Goal: Information Seeking & Learning: Find specific fact

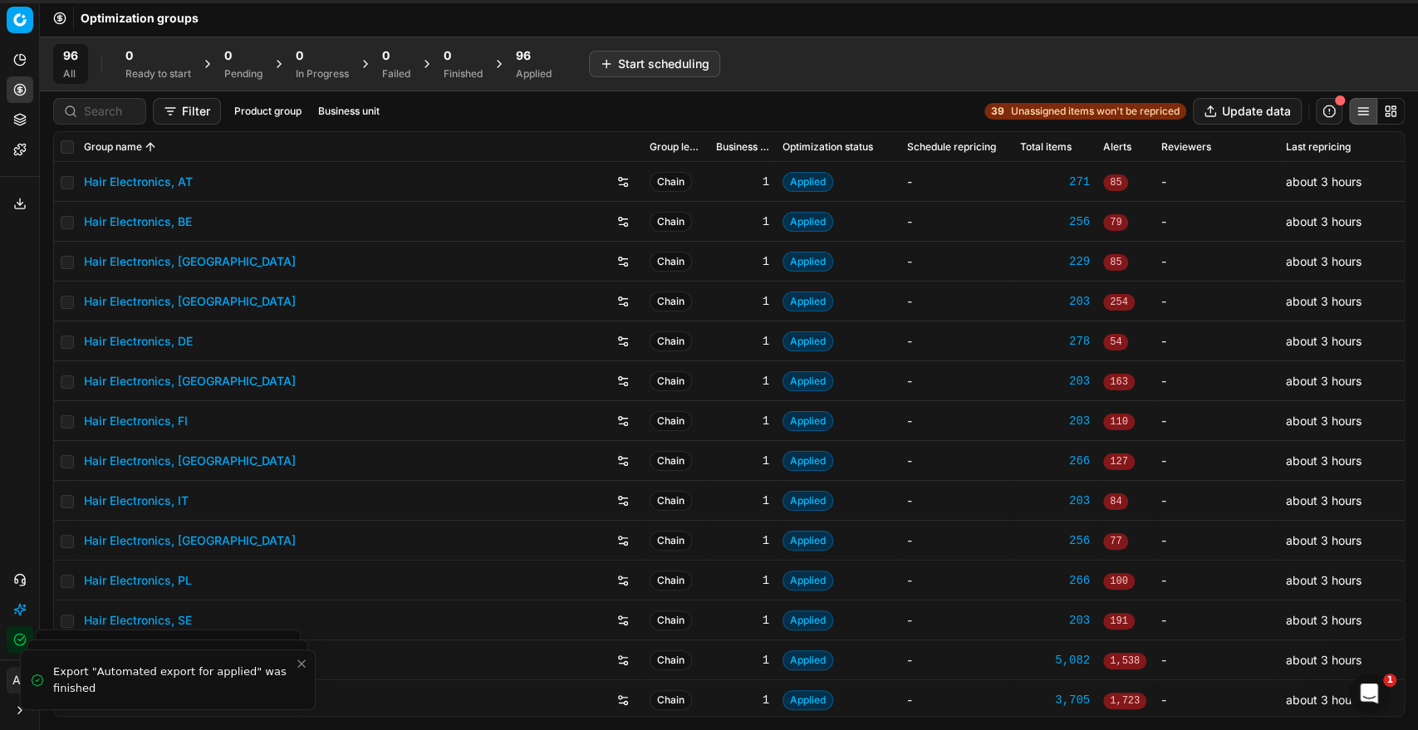
click at [99, 118] on div at bounding box center [99, 111] width 93 height 27
click at [99, 118] on input at bounding box center [109, 111] width 51 height 17
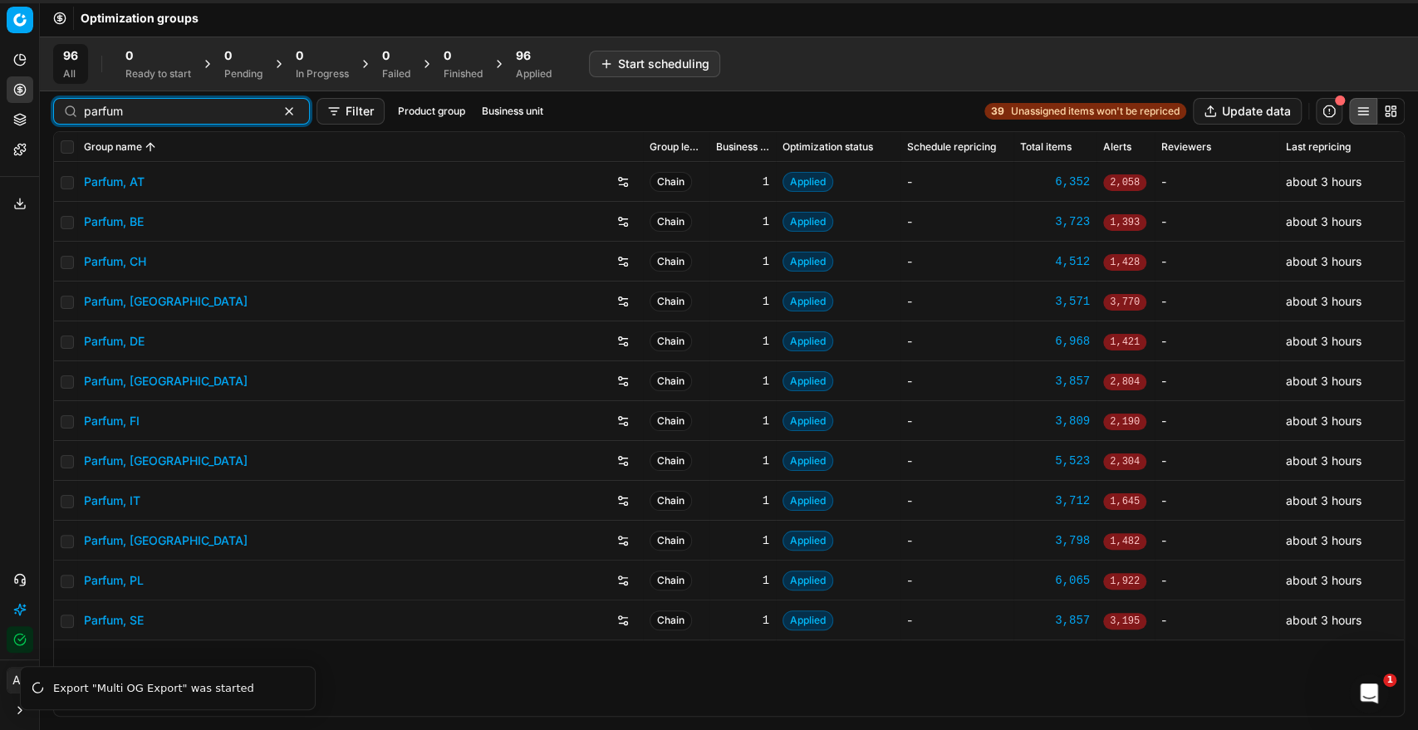
type input "parfum"
click at [128, 337] on link "Parfum, DE" at bounding box center [114, 341] width 61 height 17
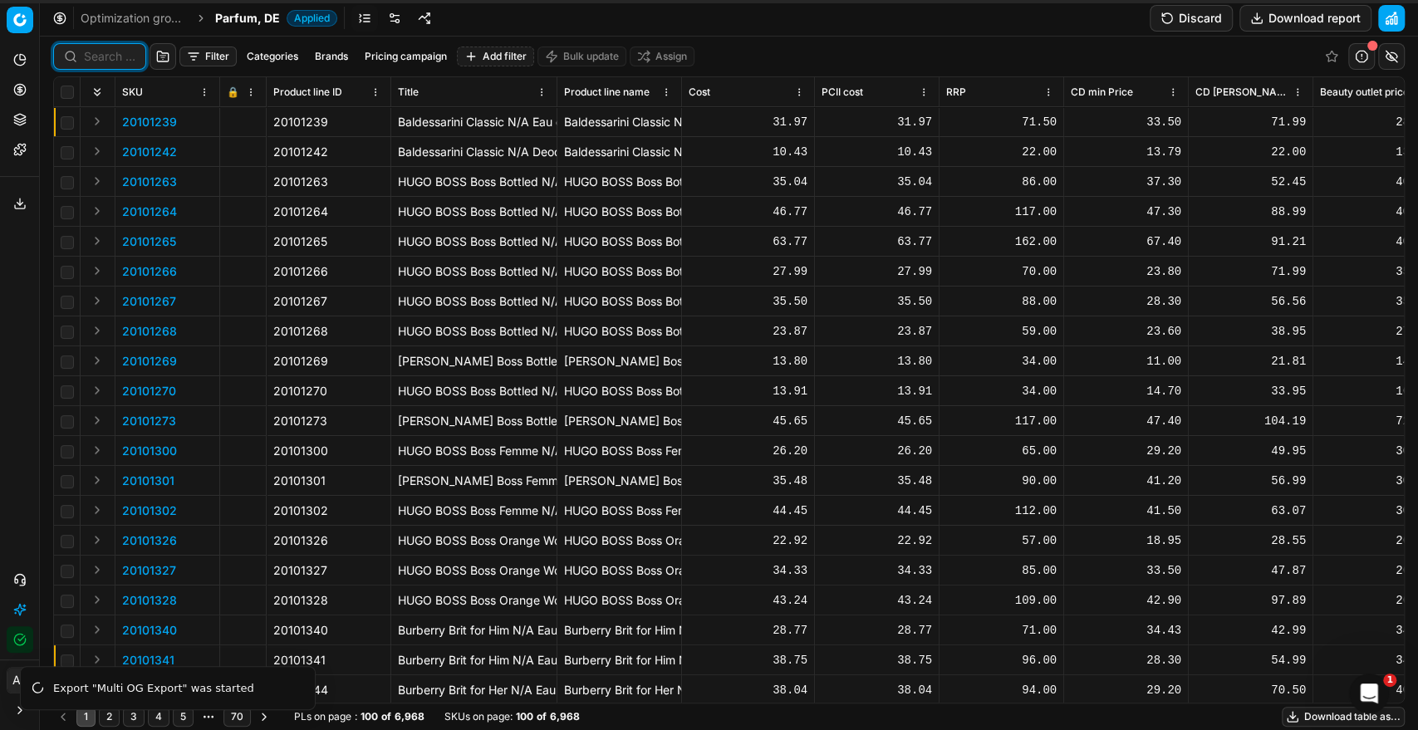
click at [113, 60] on input at bounding box center [109, 56] width 51 height 17
paste input "90009995-0015419"
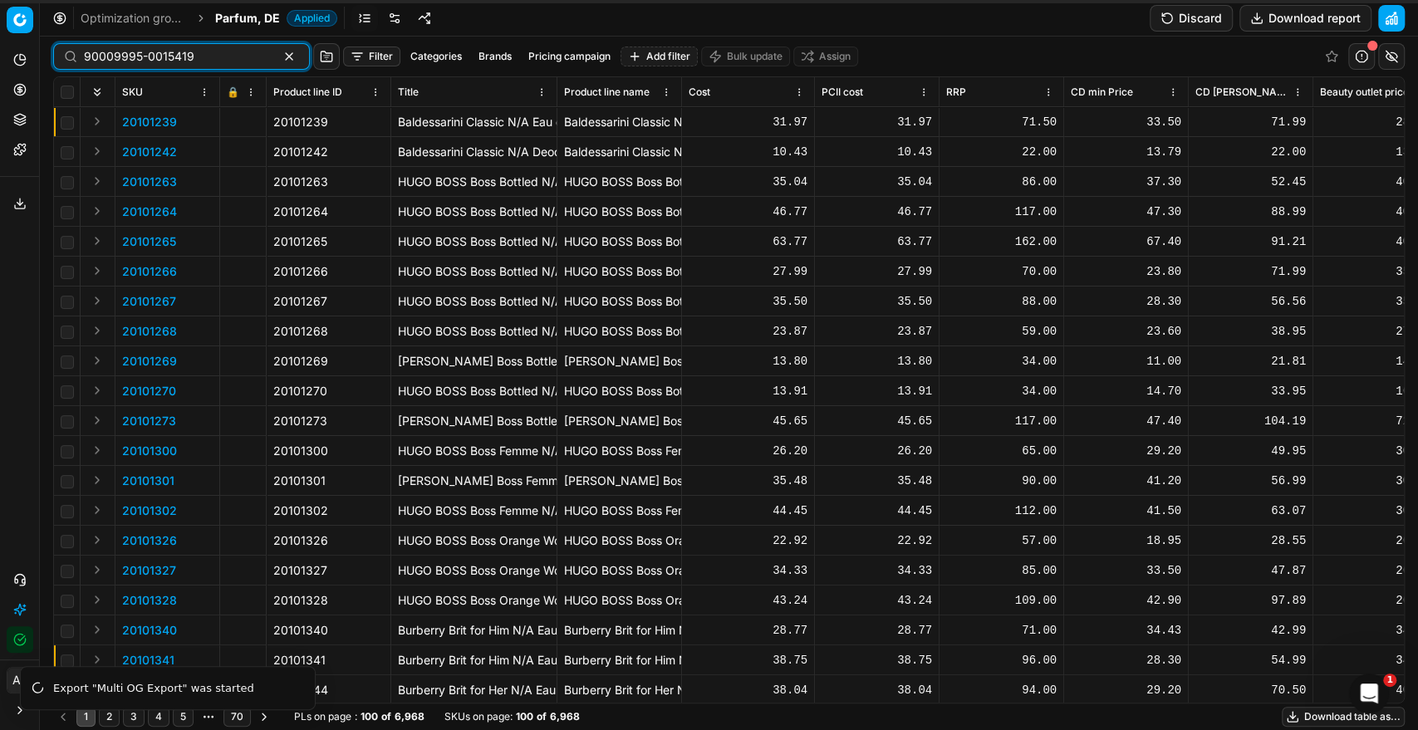
type input "90009995-0015419"
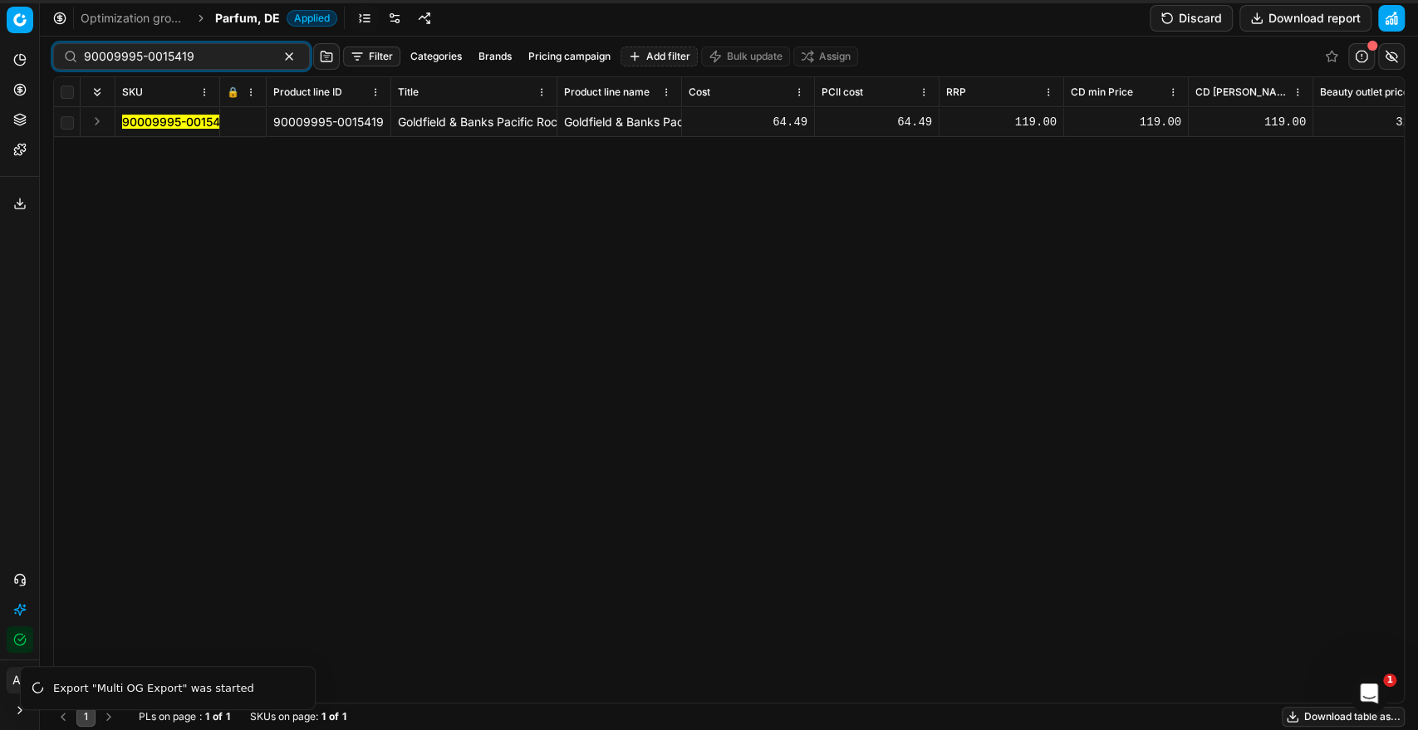
click at [168, 122] on mark "90009995-0015419" at bounding box center [177, 122] width 110 height 14
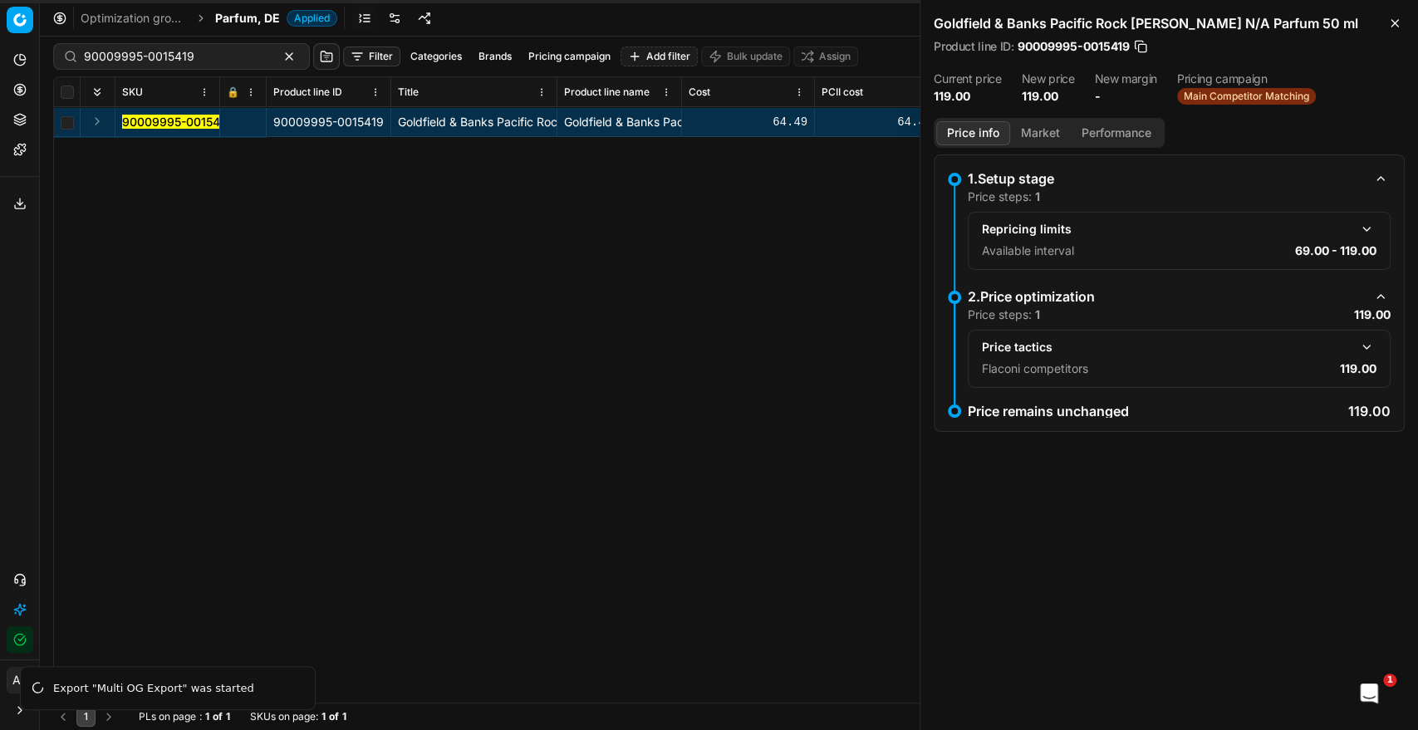
click at [1364, 351] on button "button" at bounding box center [1366, 347] width 20 height 20
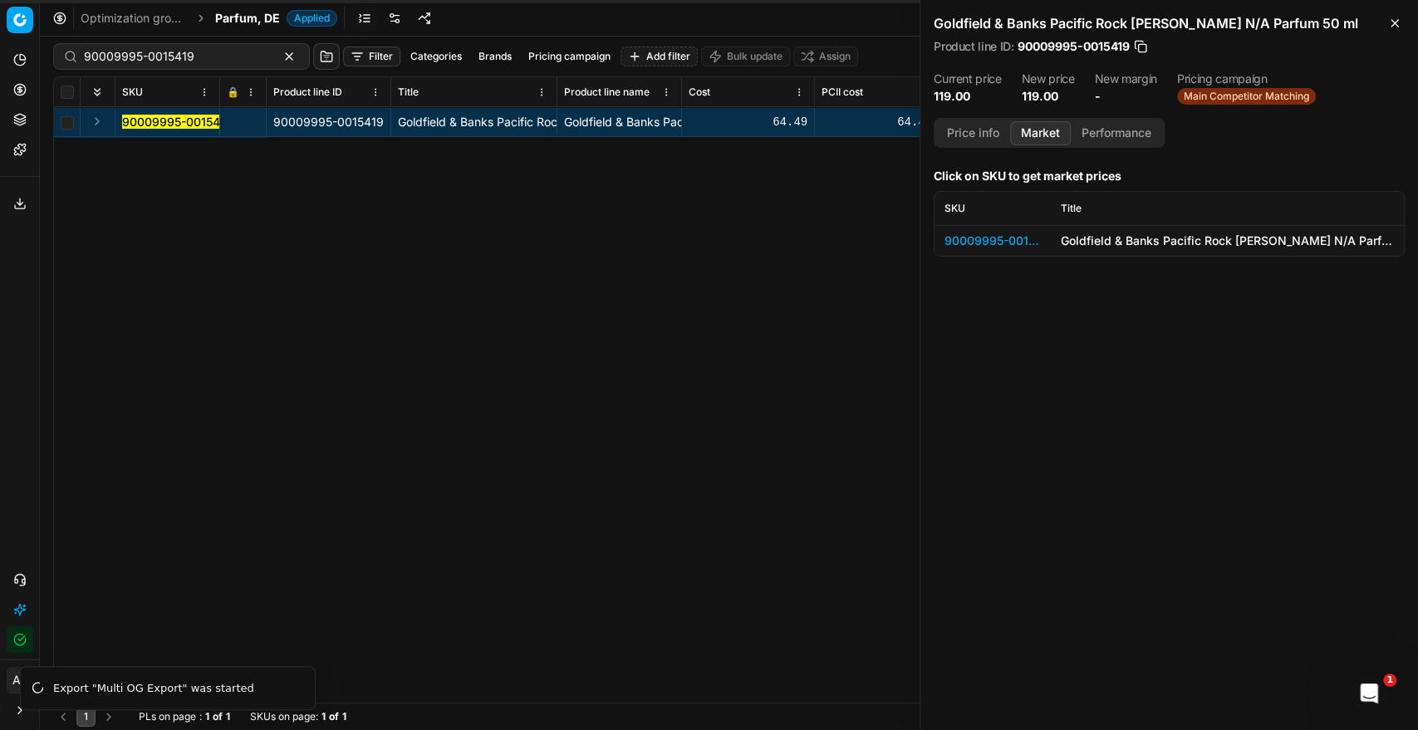
drag, startPoint x: 1037, startPoint y: 135, endPoint x: 1051, endPoint y: 139, distance: 13.9
click at [1039, 135] on button "Market" at bounding box center [1040, 133] width 61 height 24
click at [1015, 238] on div "90009995-0015419" at bounding box center [992, 241] width 96 height 17
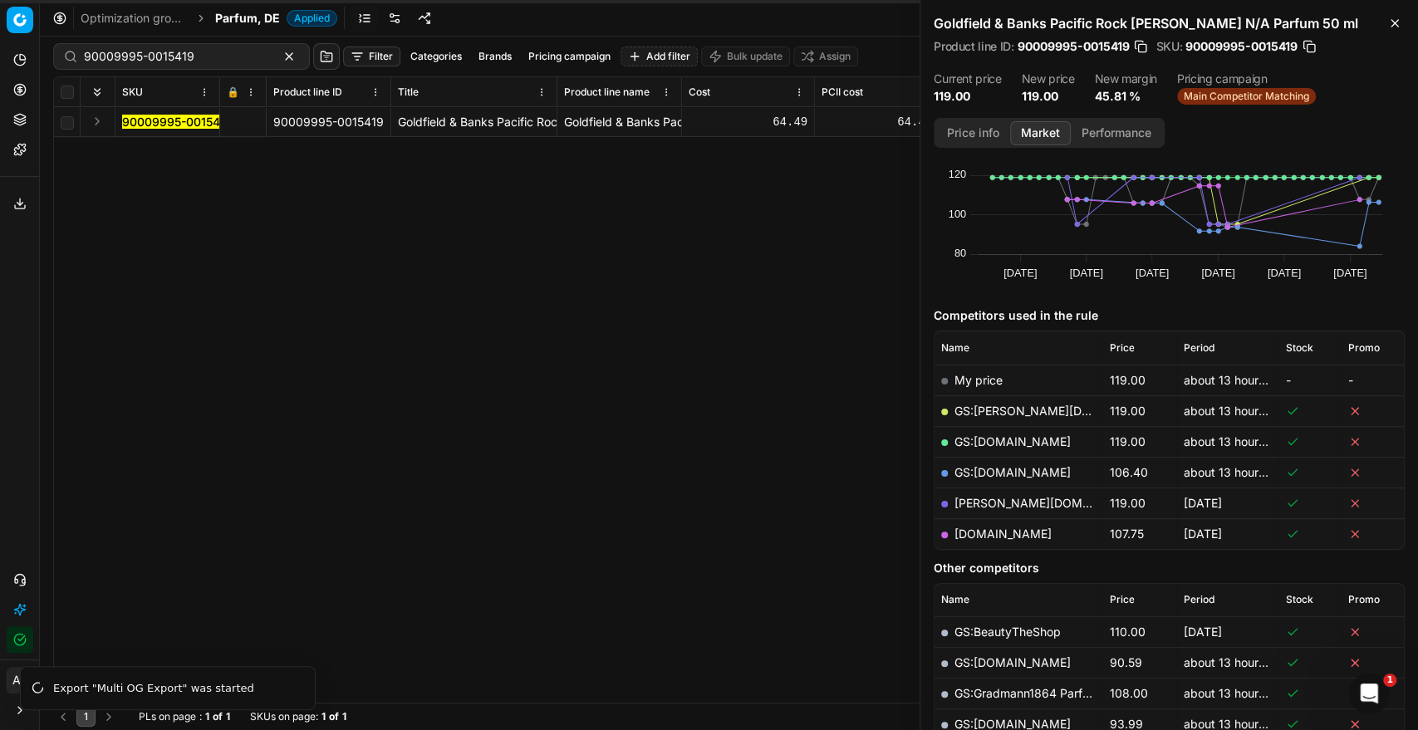
scroll to position [92, 0]
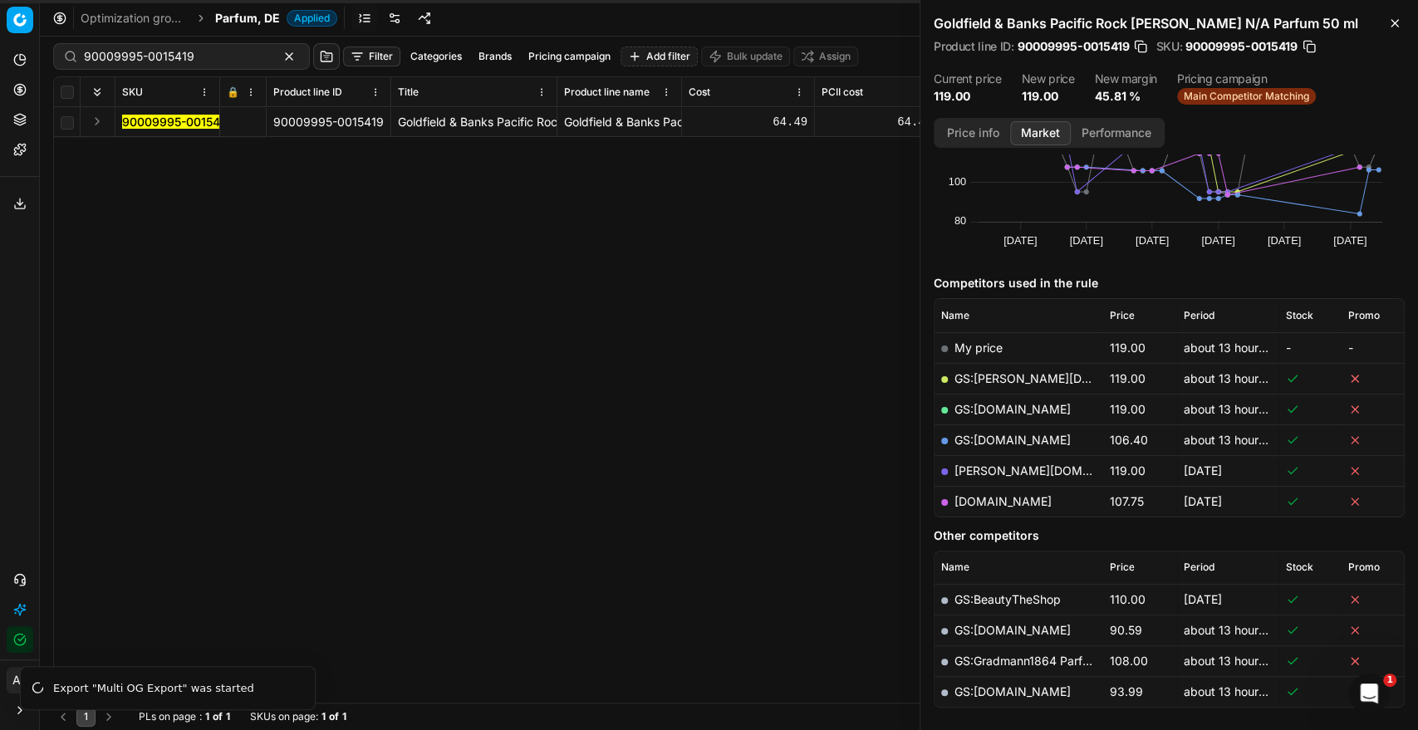
click at [1032, 503] on link "[DOMAIN_NAME]" at bounding box center [1002, 501] width 97 height 14
click at [984, 473] on link "[PERSON_NAME][DOMAIN_NAME]" at bounding box center [1050, 470] width 193 height 14
click at [1000, 503] on link "[DOMAIN_NAME]" at bounding box center [1002, 501] width 97 height 14
